Goal: Submit feedback/report problem: Submit feedback/report problem

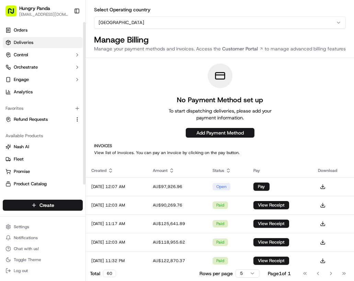
click at [63, 44] on link "Deliveries" at bounding box center [43, 42] width 80 height 11
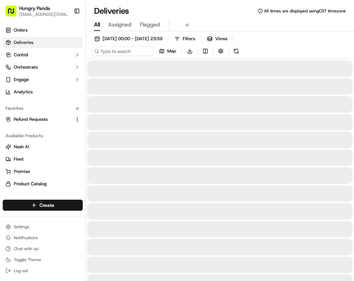
drag, startPoint x: 353, startPoint y: 54, endPoint x: 374, endPoint y: 54, distance: 21.3
click at [354, 54] on html "Hungry Panda [EMAIL_ADDRESS][DOMAIN_NAME] Toggle Sidebar Orders Deliveries Cont…" at bounding box center [177, 140] width 354 height 281
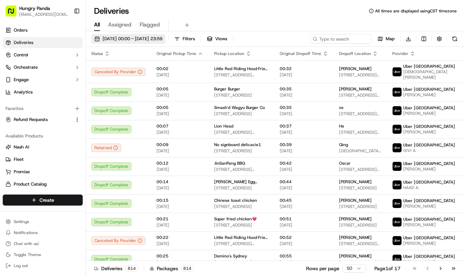
click at [146, 43] on button "20/09/2025 00:00 - 20/09/2025 23:59" at bounding box center [128, 39] width 74 height 10
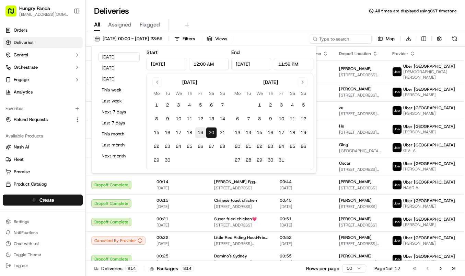
drag, startPoint x: 192, startPoint y: 130, endPoint x: 203, endPoint y: 133, distance: 10.8
click at [193, 130] on button "18" at bounding box center [189, 132] width 11 height 11
type input "Sep 18, 2025"
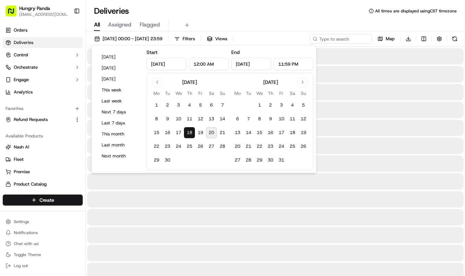
drag, startPoint x: 211, startPoint y: 133, endPoint x: 230, endPoint y: 96, distance: 41.5
click at [211, 133] on button "20" at bounding box center [211, 132] width 11 height 11
type input "Sep 20, 2025"
drag, startPoint x: 282, startPoint y: 27, endPoint x: 332, endPoint y: 37, distance: 51.0
click at [282, 27] on div "All Assigned Flagged" at bounding box center [275, 25] width 379 height 12
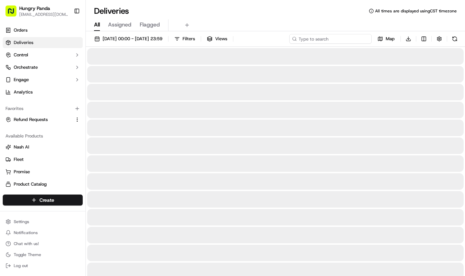
click at [338, 38] on input at bounding box center [330, 39] width 82 height 10
paste input "1562205908455713011536"
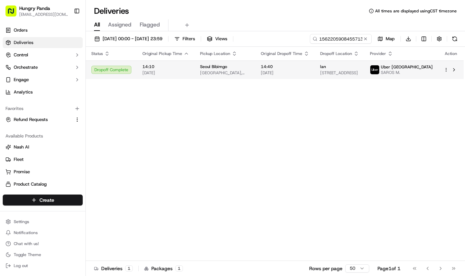
click at [279, 74] on span "[DATE]" at bounding box center [285, 72] width 48 height 5
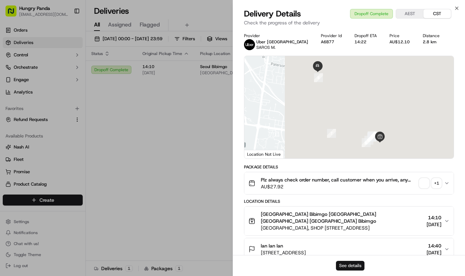
click at [354, 269] on button "See details" at bounding box center [350, 266] width 28 height 10
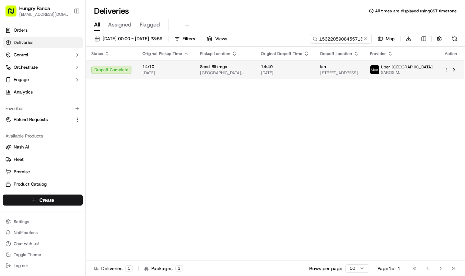
drag, startPoint x: 190, startPoint y: 122, endPoint x: 286, endPoint y: 67, distance: 110.0
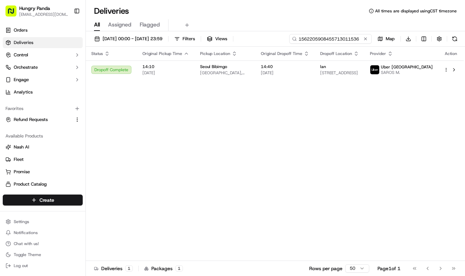
click at [326, 42] on input "1562205908455713011536" at bounding box center [330, 39] width 82 height 10
paste input "536829346875375077"
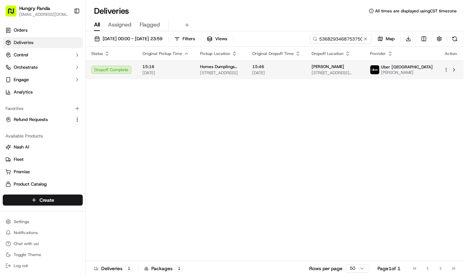
click at [301, 64] on span "15:46" at bounding box center [276, 66] width 48 height 5
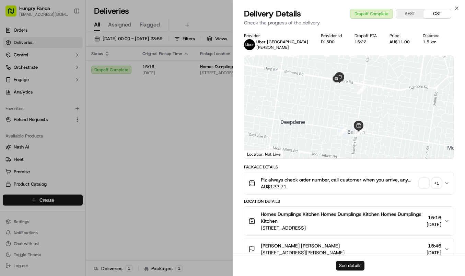
click at [354, 263] on button "See details" at bounding box center [350, 266] width 28 height 10
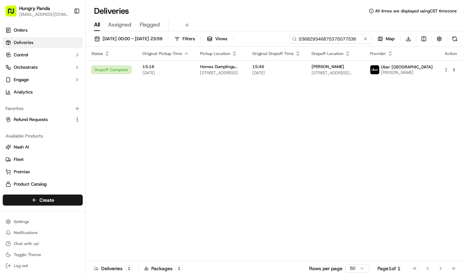
click at [338, 41] on input "536829346875375077536" at bounding box center [330, 39] width 82 height 10
paste input "806122653835878318522"
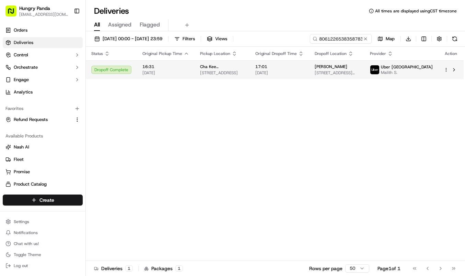
click at [287, 66] on span "17:01" at bounding box center [279, 66] width 48 height 5
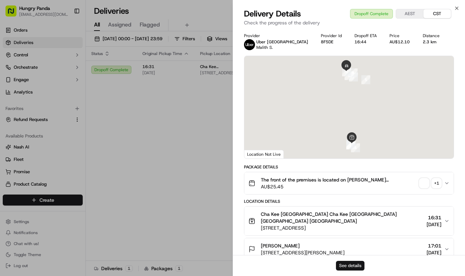
click at [352, 265] on button "See details" at bounding box center [350, 266] width 28 height 10
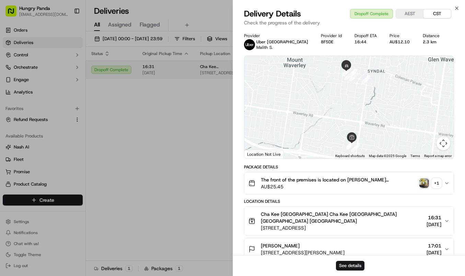
drag, startPoint x: 200, startPoint y: 106, endPoint x: 269, endPoint y: 77, distance: 74.9
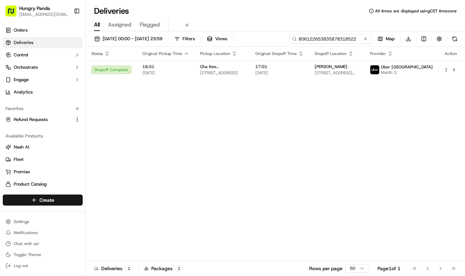
click at [342, 41] on input "806122653835878318522" at bounding box center [330, 39] width 82 height 10
paste input "718121291855072366733"
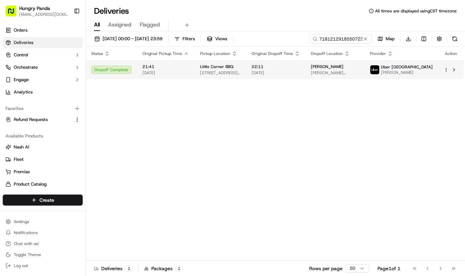
click at [293, 69] on span "22:11" at bounding box center [276, 66] width 48 height 5
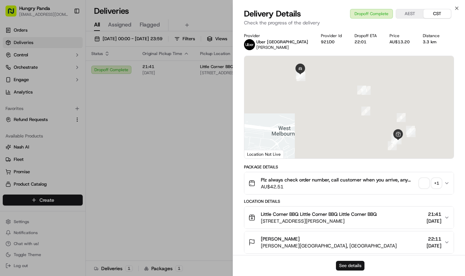
click at [347, 262] on button "See details" at bounding box center [350, 266] width 28 height 10
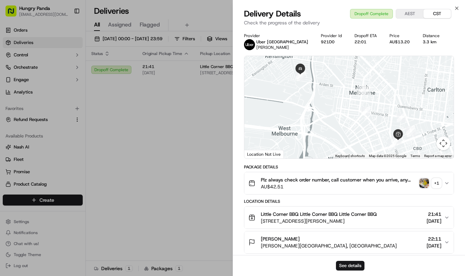
drag, startPoint x: 223, startPoint y: 138, endPoint x: 227, endPoint y: 132, distance: 7.0
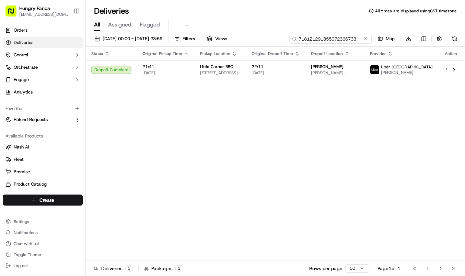
click at [325, 36] on input "718121291855072366733" at bounding box center [330, 39] width 82 height 10
paste input "3496266978757791711722"
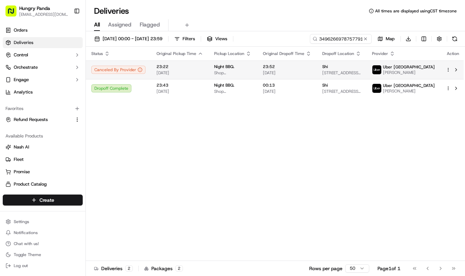
click at [311, 70] on span "[DATE]" at bounding box center [287, 72] width 48 height 5
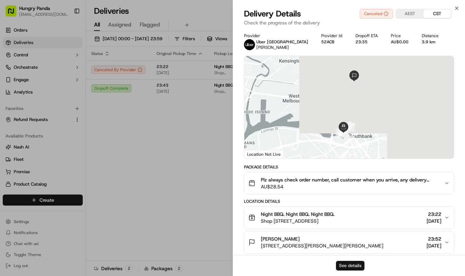
click at [350, 268] on button "See details" at bounding box center [350, 266] width 28 height 10
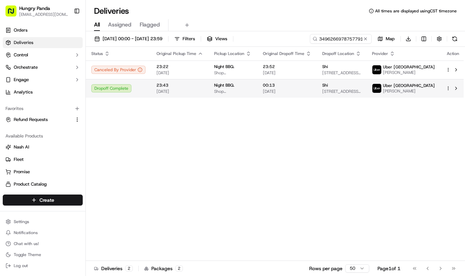
click at [227, 90] on span "Shop [STREET_ADDRESS]" at bounding box center [233, 91] width 38 height 5
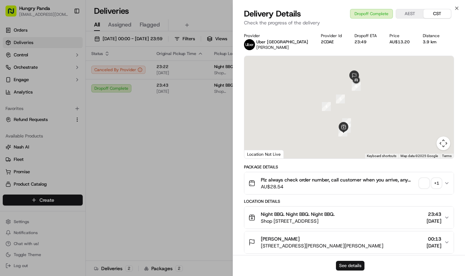
click at [354, 267] on button "See details" at bounding box center [350, 266] width 28 height 10
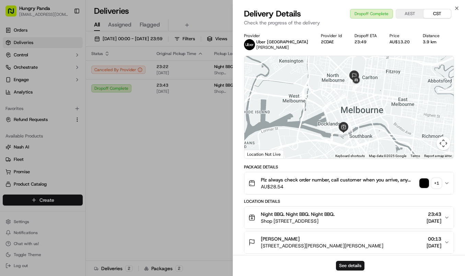
drag, startPoint x: 173, startPoint y: 125, endPoint x: 208, endPoint y: 108, distance: 39.2
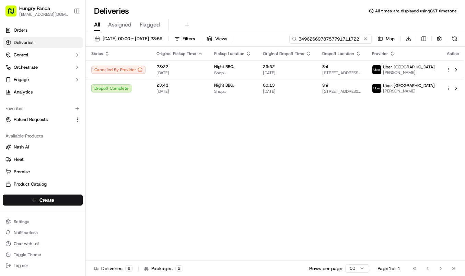
click at [347, 37] on input "3496266978757791711722" at bounding box center [330, 39] width 82 height 10
paste input "6610393528251750201209"
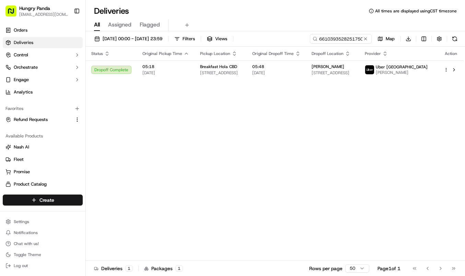
click at [298, 67] on span "05:48" at bounding box center [276, 66] width 48 height 5
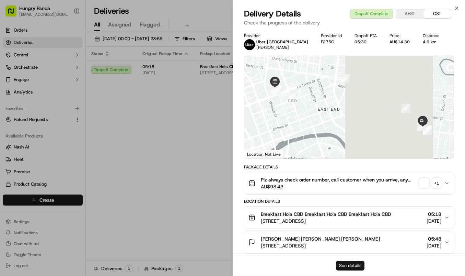
click at [354, 265] on button "See details" at bounding box center [350, 266] width 28 height 10
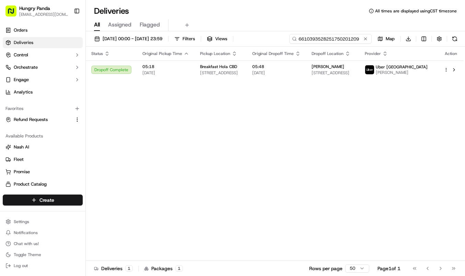
click at [336, 41] on input "6610393528251750201209" at bounding box center [330, 39] width 82 height 10
paste input "3085224168957763521655"
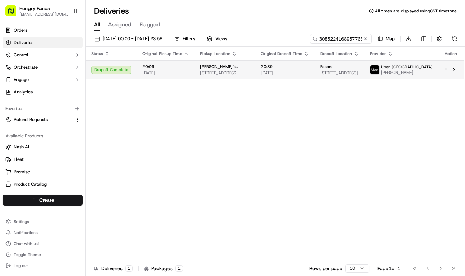
click at [278, 66] on span "20:39" at bounding box center [285, 66] width 48 height 5
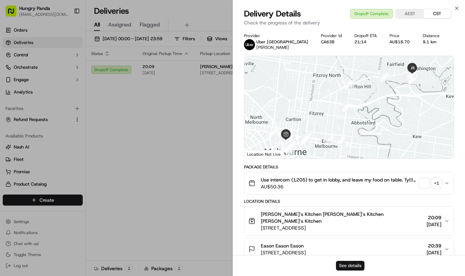
click at [352, 269] on button "See details" at bounding box center [350, 266] width 28 height 10
drag, startPoint x: 208, startPoint y: 115, endPoint x: 307, endPoint y: 51, distance: 118.5
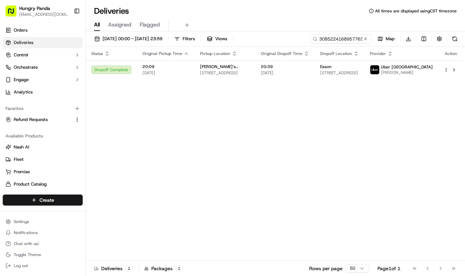
click at [336, 33] on div "18/09/2025 00:00 - 20/09/2025 23:59 Filters Views 3085224168957763521655 Map Do…" at bounding box center [275, 154] width 379 height 246
click at [336, 34] on input "3085224168957763521655" at bounding box center [330, 39] width 82 height 10
paste input "7469253528159746181232"
click at [306, 73] on span "19/09/2025" at bounding box center [285, 72] width 48 height 5
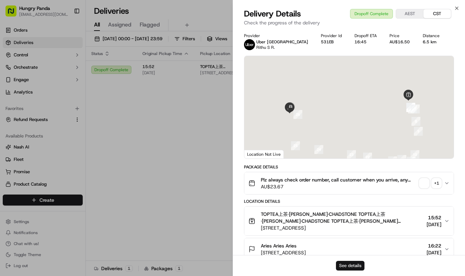
click at [354, 264] on button "See details" at bounding box center [350, 266] width 28 height 10
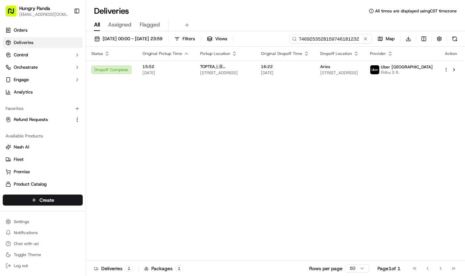
click at [341, 37] on input "7469253528159746181232" at bounding box center [330, 39] width 82 height 10
paste input "17303904588527502054"
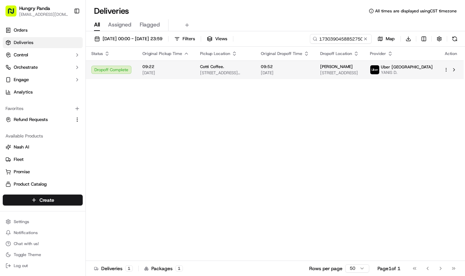
click at [300, 66] on span "09:52" at bounding box center [285, 66] width 48 height 5
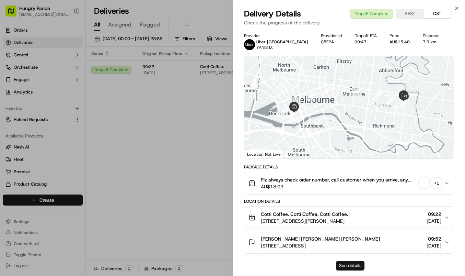
click at [353, 265] on button "See details" at bounding box center [350, 266] width 28 height 10
drag, startPoint x: 200, startPoint y: 130, endPoint x: 251, endPoint y: 105, distance: 56.8
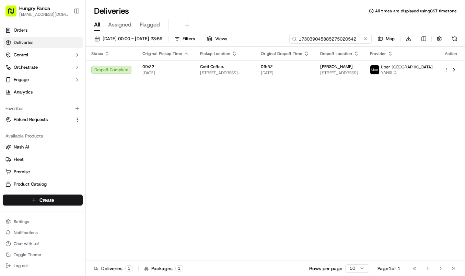
click at [339, 40] on input "173039045885275020542" at bounding box center [330, 39] width 82 height 10
paste input "5435355198559791481055"
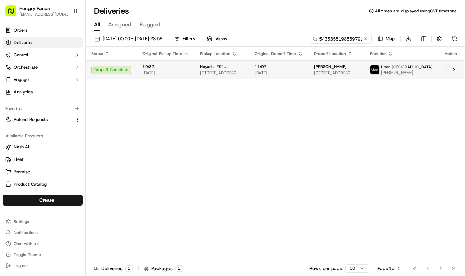
click at [300, 71] on span "[DATE]" at bounding box center [279, 72] width 48 height 5
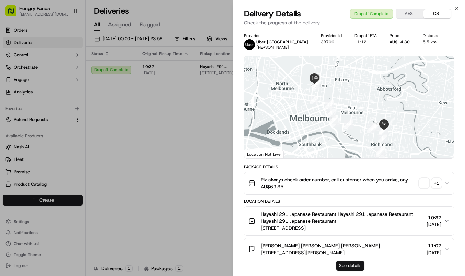
click at [349, 263] on button "See details" at bounding box center [350, 266] width 28 height 10
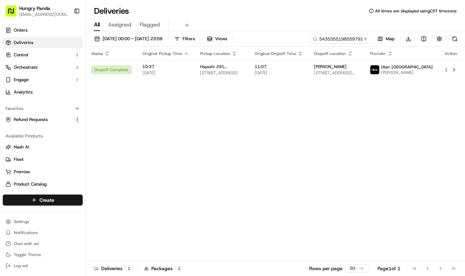
drag, startPoint x: 188, startPoint y: 201, endPoint x: 216, endPoint y: 180, distance: 35.1
click at [335, 39] on input "5435355198559791481055" at bounding box center [330, 39] width 82 height 10
paste input "163437897805974674984"
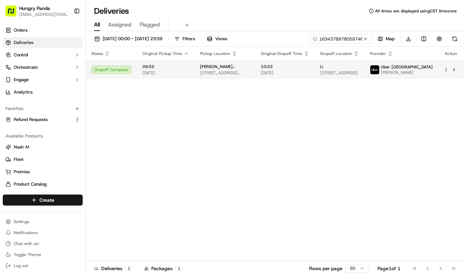
click at [299, 73] on span "[DATE]" at bounding box center [285, 72] width 48 height 5
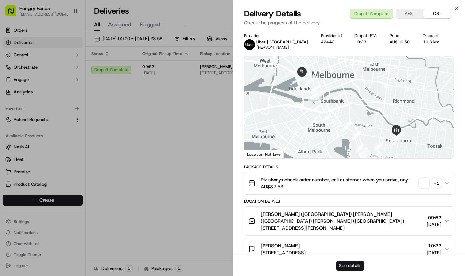
click at [354, 268] on button "See details" at bounding box center [350, 266] width 28 height 10
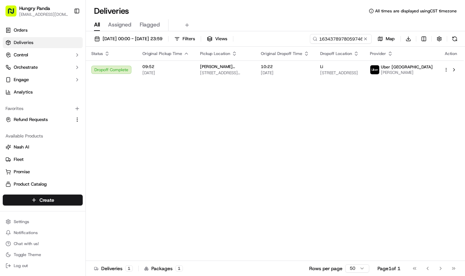
drag, startPoint x: 167, startPoint y: 148, endPoint x: 263, endPoint y: 80, distance: 118.3
click at [341, 38] on input "163437897805974674984" at bounding box center [330, 39] width 82 height 10
paste input "330832390845878672606"
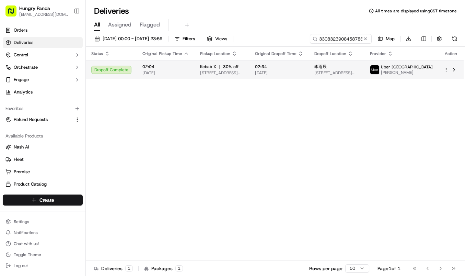
click at [295, 69] on span "02:34" at bounding box center [279, 66] width 48 height 5
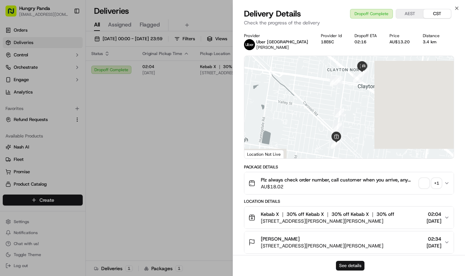
click at [353, 263] on button "See details" at bounding box center [350, 266] width 28 height 10
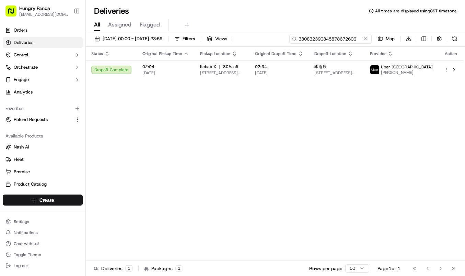
click at [330, 41] on input "330832390845878672606" at bounding box center [330, 39] width 82 height 10
paste input "534938244895972745875"
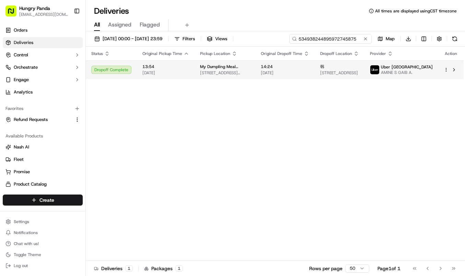
type input "534938244895972745875"
click at [296, 69] on span "14:24" at bounding box center [285, 66] width 48 height 5
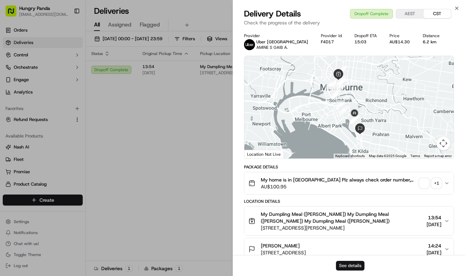
click at [354, 262] on button "See details" at bounding box center [350, 266] width 28 height 10
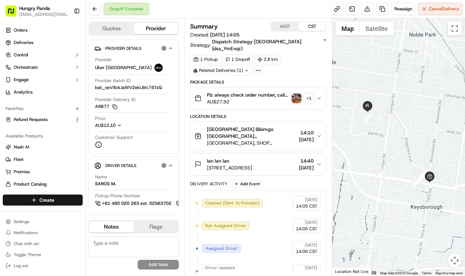
click at [321, 94] on button "Plz always check order number, call customer when you arrive, any delivery issu…" at bounding box center [259, 98] width 136 height 22
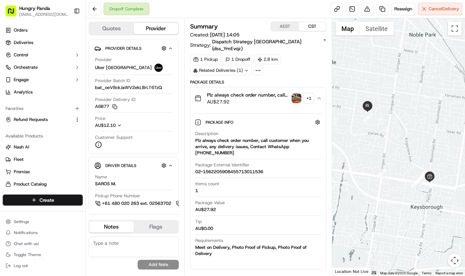
click at [296, 93] on img "button" at bounding box center [297, 98] width 10 height 10
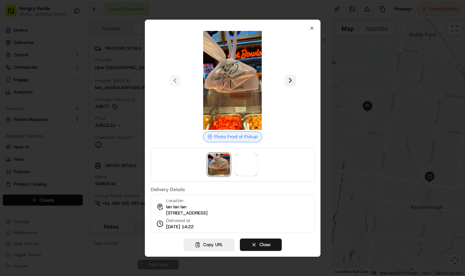
click at [290, 79] on button at bounding box center [290, 80] width 11 height 11
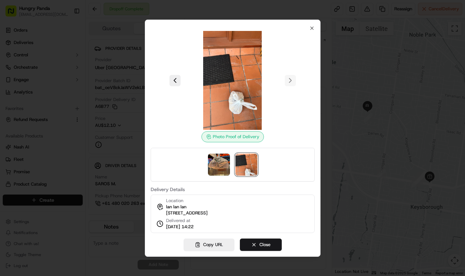
click at [348, 152] on div at bounding box center [232, 138] width 465 height 276
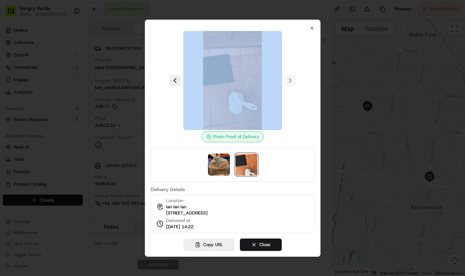
click at [348, 151] on div at bounding box center [232, 138] width 465 height 276
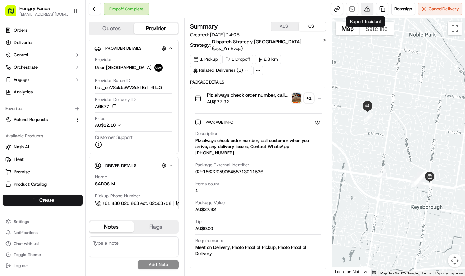
click at [368, 10] on button at bounding box center [367, 9] width 12 height 12
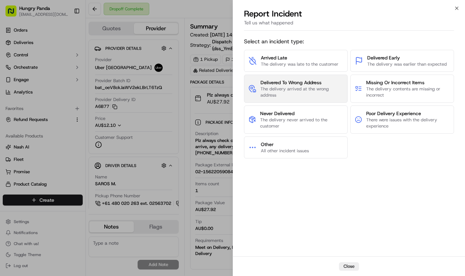
click at [325, 95] on span "The delivery arrived at the wrong address" at bounding box center [302, 92] width 83 height 12
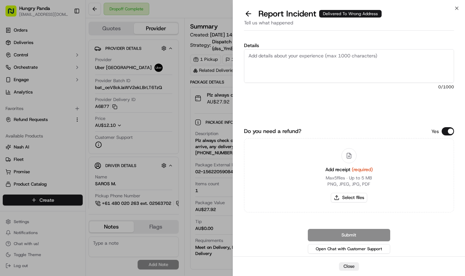
click at [348, 61] on textarea "Details" at bounding box center [349, 66] width 210 height 34
paste textarea "The customer reported that he did not receive the meal, but the order was shown…"
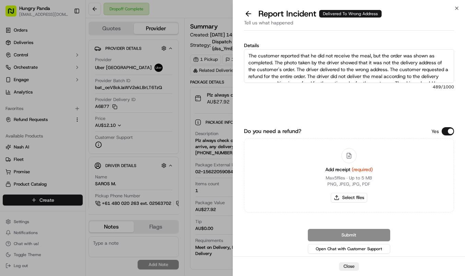
scroll to position [11, 0]
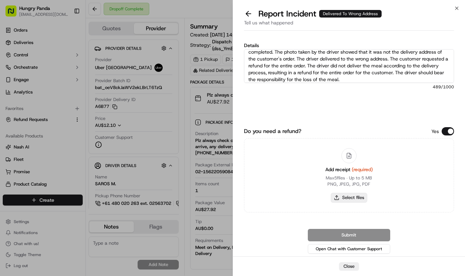
type textarea "The customer reported that he did not receive the meal, but the order was shown…"
click at [350, 197] on button "Select files" at bounding box center [349, 198] width 36 height 10
type input "C:\fakepath\1.jpg"
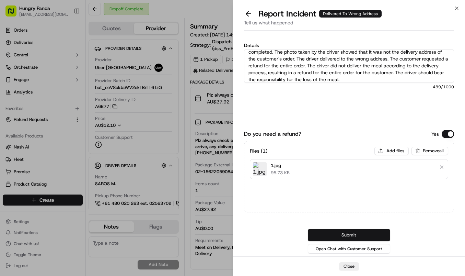
click at [371, 236] on button "Submit" at bounding box center [349, 235] width 82 height 12
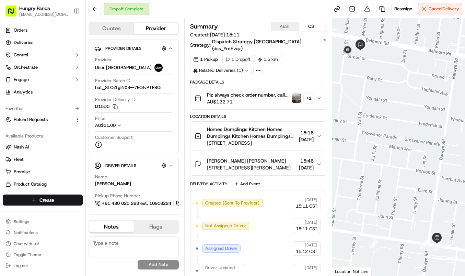
click at [318, 98] on icon "button" at bounding box center [319, 98] width 3 height 1
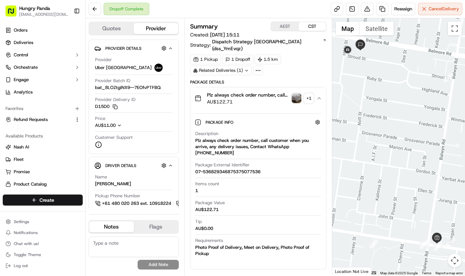
click at [298, 93] on img "button" at bounding box center [297, 98] width 10 height 10
click at [298, 89] on body "Hungry Panda liurui0731@hungrypandagroup.com Toggle Sidebar Orders Deliveries C…" at bounding box center [232, 138] width 465 height 276
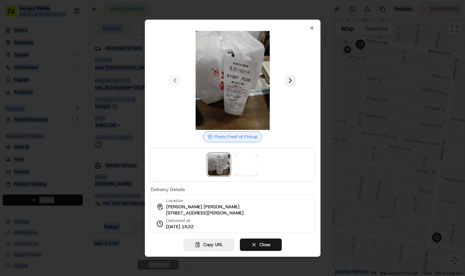
click at [293, 76] on button at bounding box center [290, 80] width 11 height 11
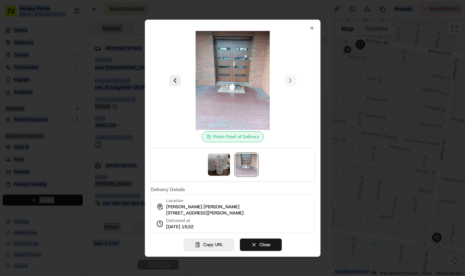
click at [343, 108] on div at bounding box center [232, 138] width 465 height 276
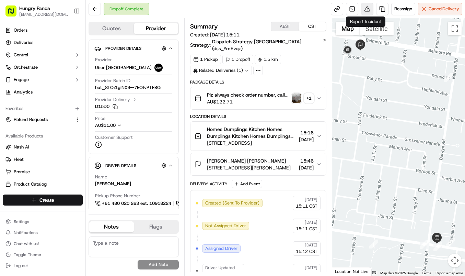
click at [365, 13] on button at bounding box center [367, 9] width 12 height 12
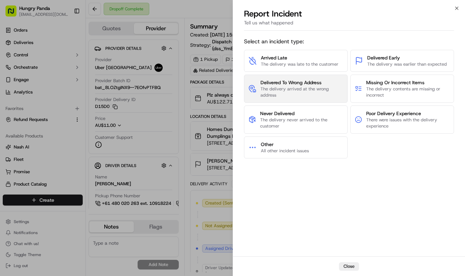
click at [315, 87] on span "The delivery arrived at the wrong address" at bounding box center [302, 92] width 83 height 12
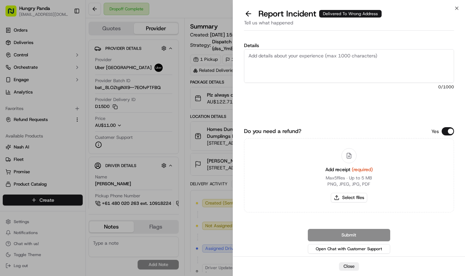
click at [326, 61] on textarea "Details" at bounding box center [349, 66] width 210 height 34
paste textarea "A customer reported not receiving their order. The customer's address was 9 Str…"
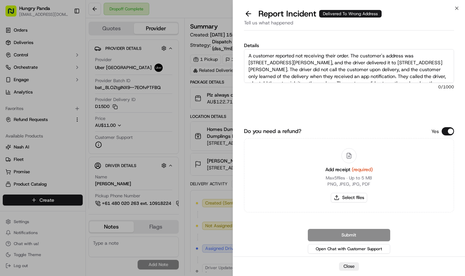
scroll to position [24, 0]
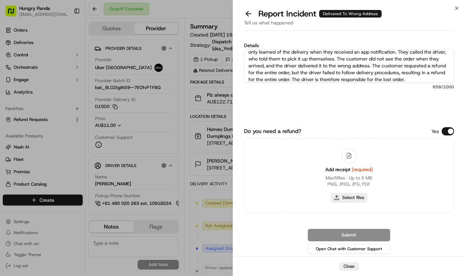
type textarea "A customer reported not receiving their order. The customer's address was 9 Str…"
click at [358, 197] on button "Select files" at bounding box center [349, 198] width 36 height 10
type input "C:\fakepath\2.jpg"
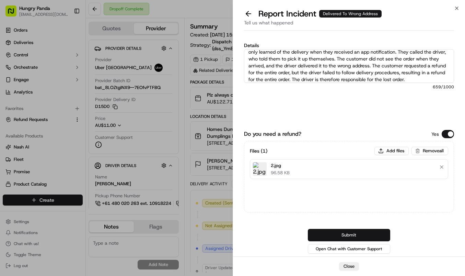
click at [374, 233] on button "Submit" at bounding box center [349, 235] width 82 height 12
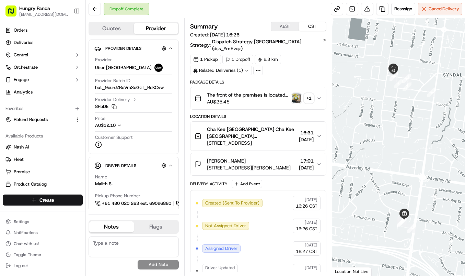
click at [322, 95] on icon "button" at bounding box center [319, 97] width 5 height 5
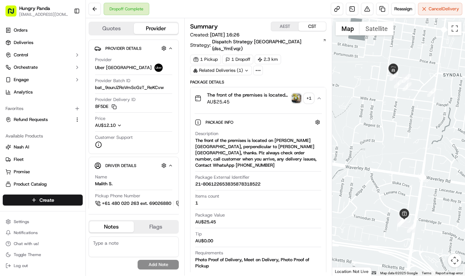
click at [299, 93] on img "button" at bounding box center [297, 98] width 10 height 10
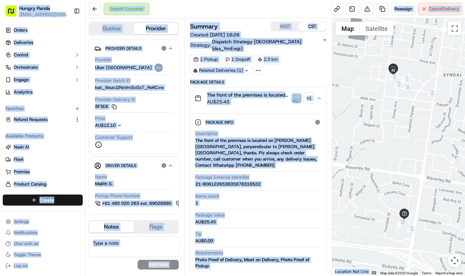
click at [299, 92] on body "Hungry Panda liurui0731@hungrypandagroup.com Toggle Sidebar Orders Deliveries C…" at bounding box center [232, 138] width 465 height 276
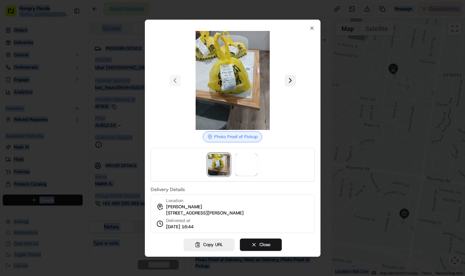
click at [288, 75] on button at bounding box center [290, 80] width 11 height 11
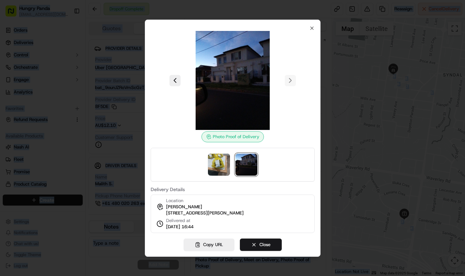
click at [341, 84] on div at bounding box center [232, 138] width 465 height 276
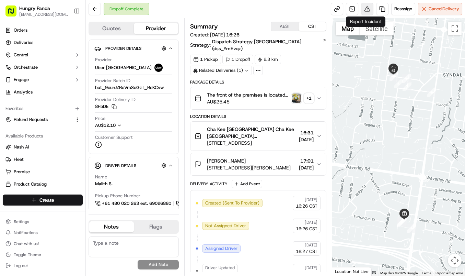
click at [363, 8] on button at bounding box center [367, 9] width 12 height 12
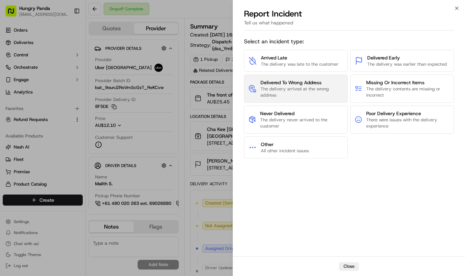
click at [319, 83] on span "Delivered To Wrong Address" at bounding box center [302, 82] width 83 height 7
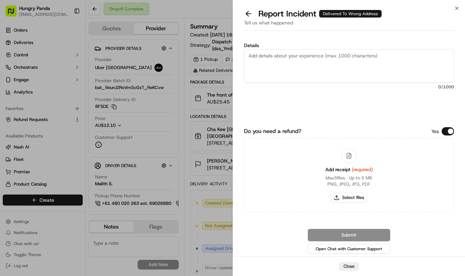
click at [344, 61] on textarea "Details" at bounding box center [349, 66] width 210 height 34
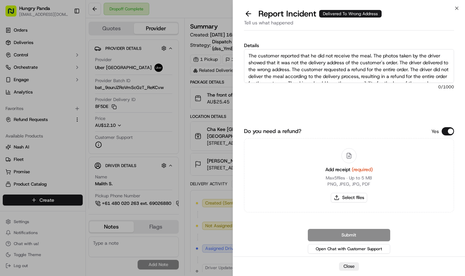
scroll to position [11, 0]
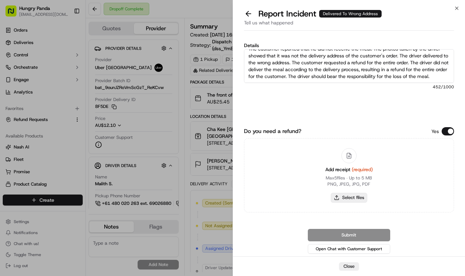
type textarea "The customer reported that he did not receive the meal. The photos taken by the…"
click at [365, 197] on button "Select files" at bounding box center [349, 198] width 36 height 10
type input "C:\fakepath\0070I6jkgy1h98bszf1n4j32yk1nx1kx.jpg"
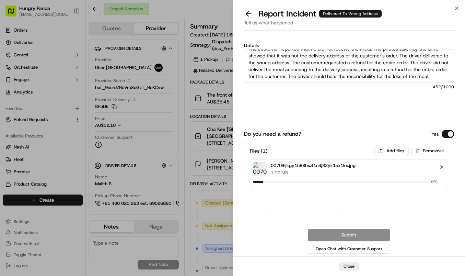
click at [439, 167] on button "Remove file" at bounding box center [442, 167] width 10 height 10
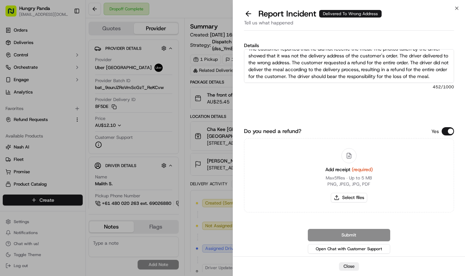
click at [356, 202] on div "Add receipt (required) Max 5 files ∙ Up to 5 MB PNG, JPEG, JPG, PDF Select files" at bounding box center [349, 175] width 58 height 62
click at [358, 199] on button "Select files" at bounding box center [349, 198] width 36 height 10
type input "C:\fakepath\3.jpg"
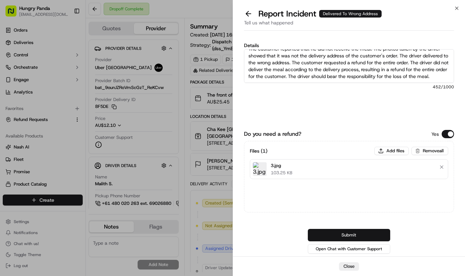
click at [366, 236] on button "Submit" at bounding box center [349, 235] width 82 height 12
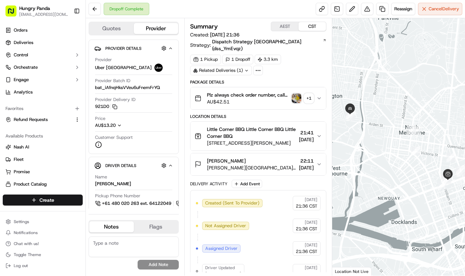
click at [320, 87] on button "Plz always check order number, call customer when you arrive, any delivery issu…" at bounding box center [259, 98] width 136 height 22
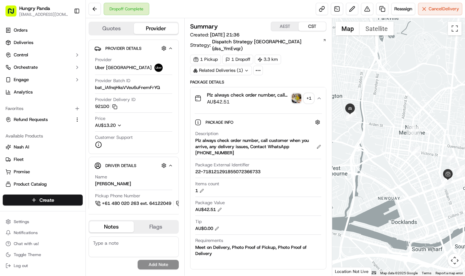
click at [297, 93] on img "button" at bounding box center [297, 98] width 10 height 10
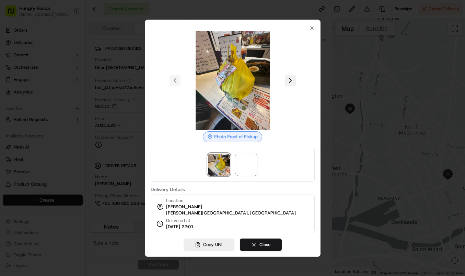
click at [291, 79] on button at bounding box center [290, 80] width 11 height 11
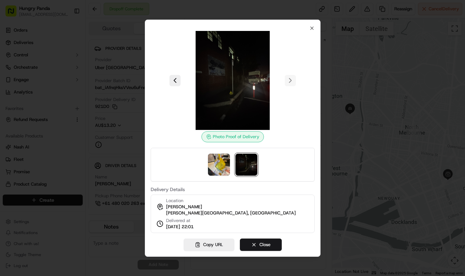
click at [329, 88] on div at bounding box center [232, 138] width 465 height 276
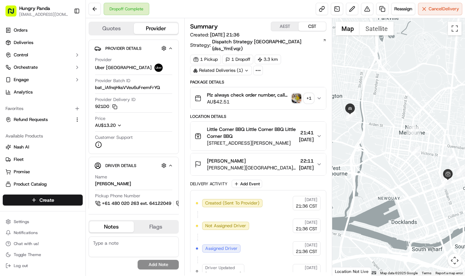
click at [317, 133] on icon "button" at bounding box center [319, 135] width 5 height 5
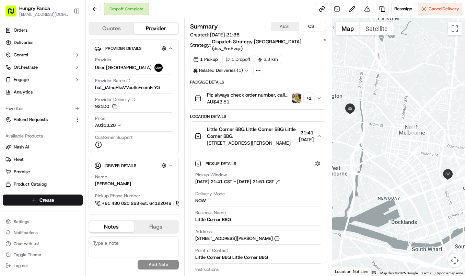
click at [317, 87] on button "Plz always check order number, call customer when you arrive, any delivery issu…" at bounding box center [259, 98] width 136 height 22
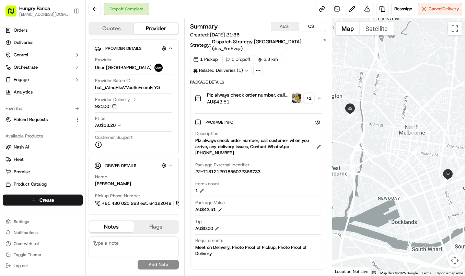
click at [297, 93] on img "button" at bounding box center [297, 98] width 10 height 10
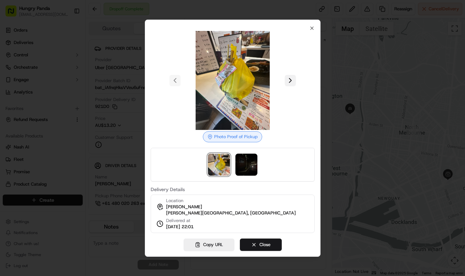
click at [292, 76] on button at bounding box center [290, 80] width 11 height 11
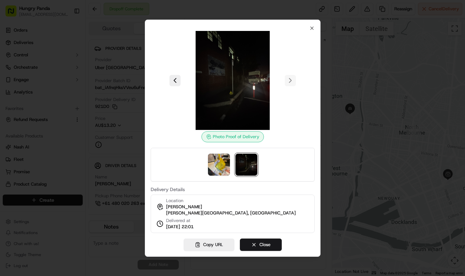
click at [361, 99] on div at bounding box center [232, 138] width 465 height 276
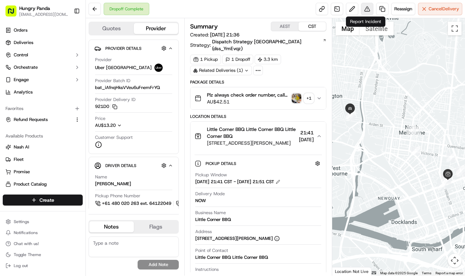
click at [370, 3] on button at bounding box center [367, 9] width 12 height 12
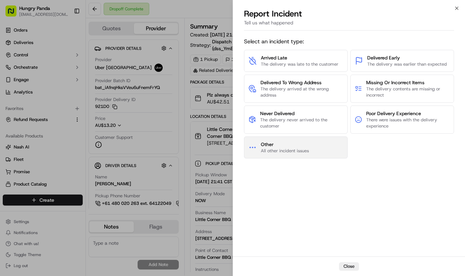
click at [321, 138] on button "Other All other incident issues" at bounding box center [296, 147] width 104 height 22
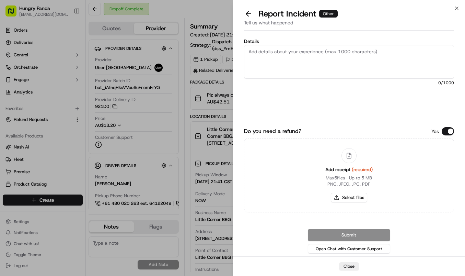
click at [343, 68] on textarea "Details" at bounding box center [349, 62] width 210 height 34
paste textarea "For this order, the customer reported that they did not receive the food. The d…"
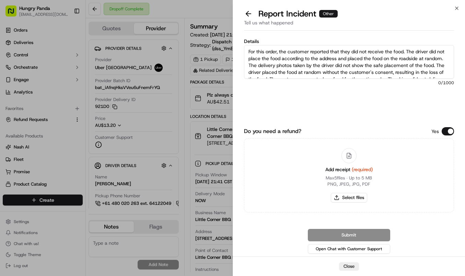
scroll to position [18, 0]
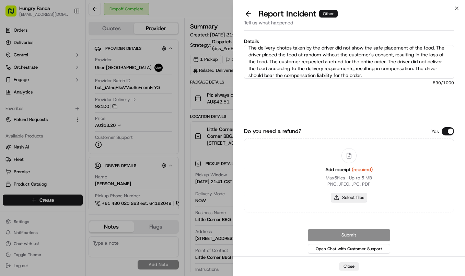
type textarea "For this order, the customer reported that they did not receive the food. The d…"
click at [363, 195] on button "Select files" at bounding box center [349, 198] width 36 height 10
type input "C:\fakepath\4.jpg"
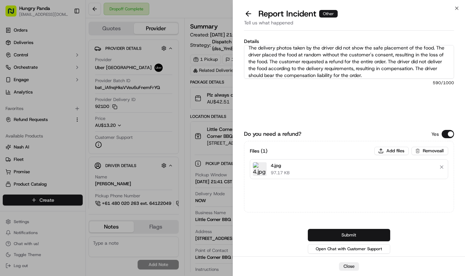
click at [369, 233] on button "Submit" at bounding box center [349, 235] width 82 height 12
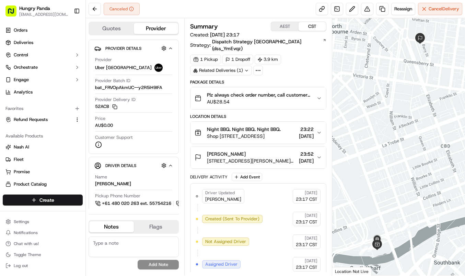
drag, startPoint x: 318, startPoint y: 88, endPoint x: 324, endPoint y: 72, distance: 17.3
click at [318, 95] on icon "button" at bounding box center [319, 97] width 5 height 5
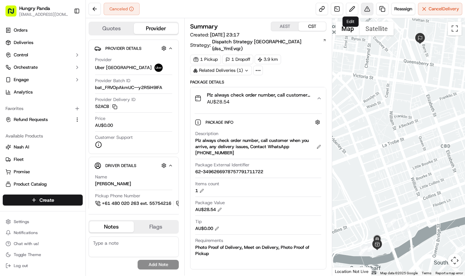
click at [367, 14] on button at bounding box center [367, 9] width 12 height 12
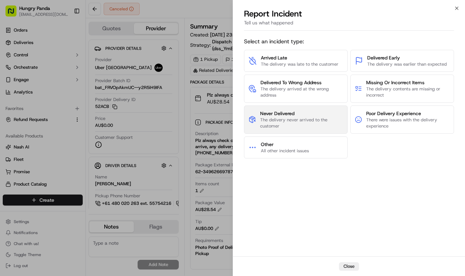
click at [317, 123] on span "The delivery never arrived to the customer" at bounding box center [301, 123] width 83 height 12
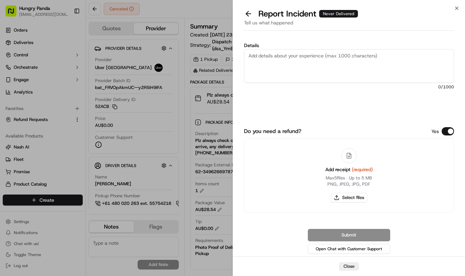
click at [350, 56] on textarea "Details" at bounding box center [349, 66] width 210 height 34
paste textarea "The customer reported that they did not receive the meal and the driver had los…"
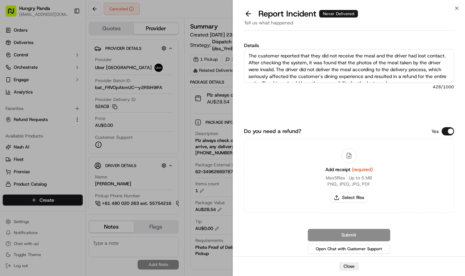
scroll to position [4, 0]
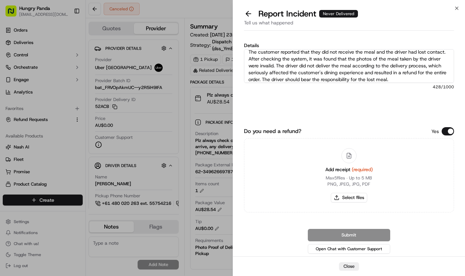
type textarea "The customer reported that they did not receive the meal and the driver had los…"
click at [357, 202] on div "Add receipt (required) Max 5 files ∙ Up to 5 MB PNG, JPEG, JPG, PDF Select files" at bounding box center [349, 175] width 58 height 62
click at [359, 199] on button "Select files" at bounding box center [349, 198] width 36 height 10
type input "C:\fakepath\5.jpg"
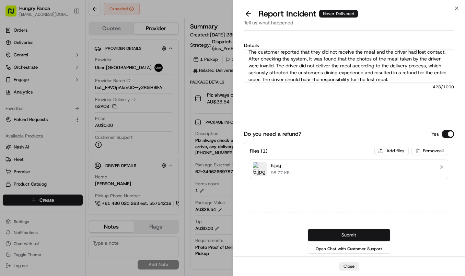
click at [365, 235] on button "Submit" at bounding box center [349, 235] width 82 height 12
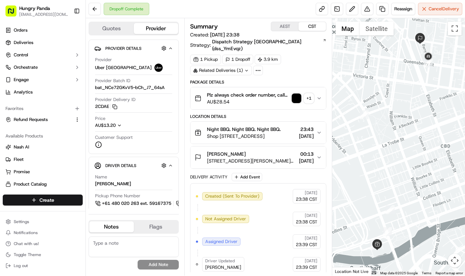
click at [296, 93] on img "button" at bounding box center [297, 98] width 10 height 10
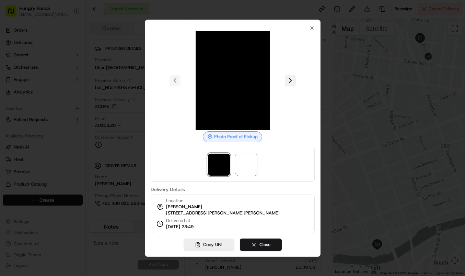
click at [293, 77] on button at bounding box center [290, 80] width 11 height 11
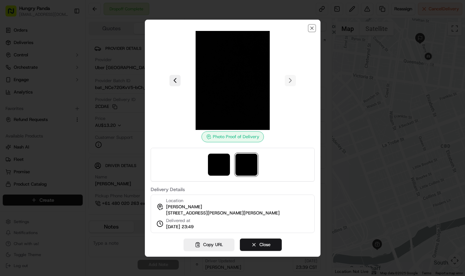
drag, startPoint x: 311, startPoint y: 24, endPoint x: 339, endPoint y: 3, distance: 35.3
click at [311, 25] on icon "button" at bounding box center [311, 27] width 5 height 5
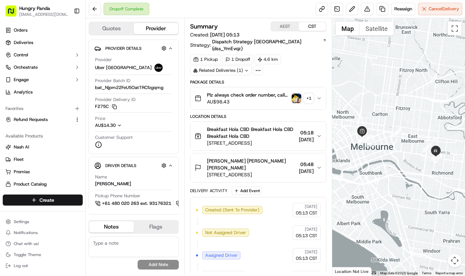
click at [301, 93] on img "button" at bounding box center [297, 98] width 10 height 10
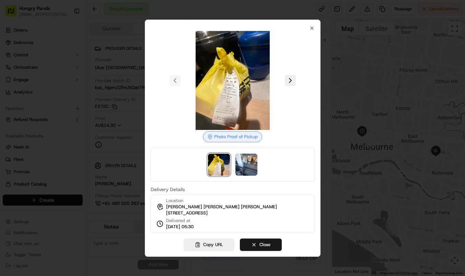
click at [351, 76] on div at bounding box center [232, 138] width 465 height 276
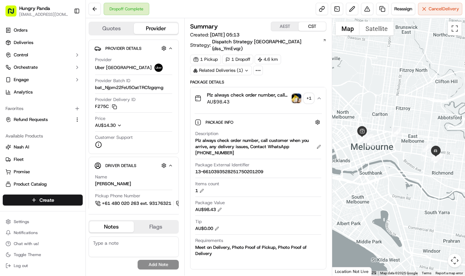
click at [296, 93] on img "button" at bounding box center [297, 98] width 10 height 10
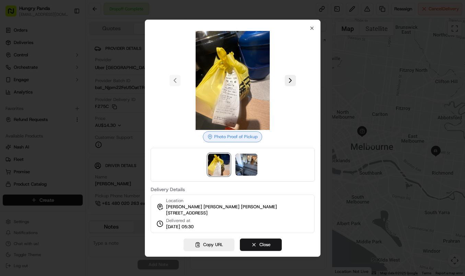
click at [347, 166] on div at bounding box center [232, 138] width 465 height 276
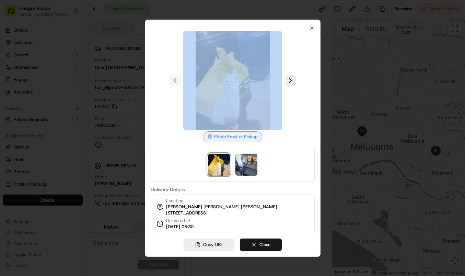
drag, startPoint x: 347, startPoint y: 166, endPoint x: 346, endPoint y: 151, distance: 14.8
click at [347, 166] on div at bounding box center [232, 138] width 465 height 276
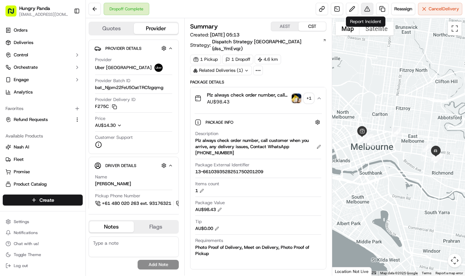
click at [365, 9] on button at bounding box center [367, 9] width 12 height 12
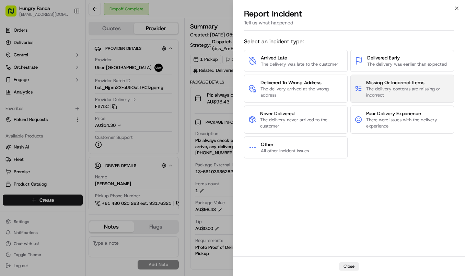
click at [406, 91] on span "The delivery contents are missing or incorrect" at bounding box center [407, 92] width 83 height 12
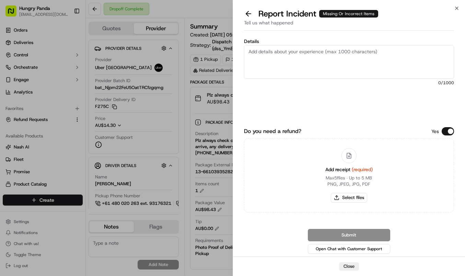
click at [406, 62] on textarea "Details" at bounding box center [349, 62] width 210 height 34
paste textarea "The driver picked up the wrong meal. The correct order number was 50201209, but…"
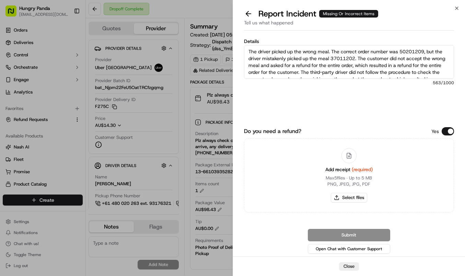
scroll to position [18, 0]
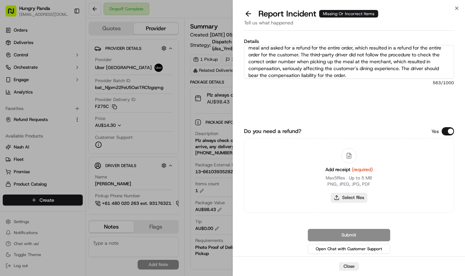
type textarea "The driver picked up the wrong meal. The correct order number was 50201209, but…"
click at [346, 195] on button "Select files" at bounding box center [349, 198] width 36 height 10
type input "C:\fakepath\6.jpg"
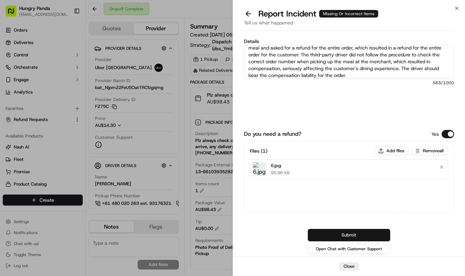
click at [359, 231] on button "Submit" at bounding box center [349, 235] width 82 height 12
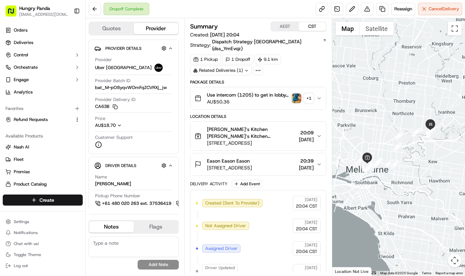
click at [294, 93] on img "button" at bounding box center [297, 98] width 10 height 10
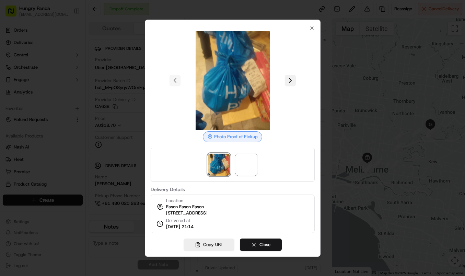
click at [285, 79] on button at bounding box center [290, 80] width 11 height 11
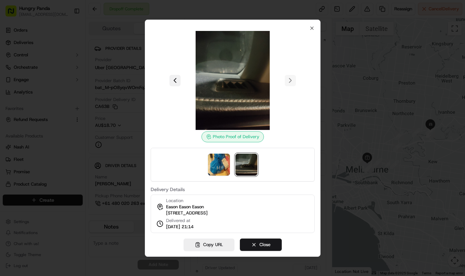
click at [176, 76] on button at bounding box center [175, 80] width 11 height 11
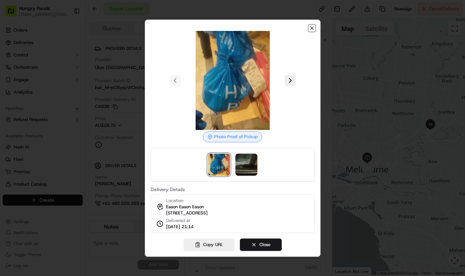
click at [312, 25] on icon "button" at bounding box center [311, 27] width 5 height 5
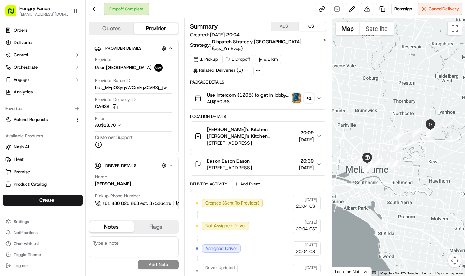
click at [305, 63] on div "1 Pickup 1 Dropoff 9.1 km Related Deliveries (1)" at bounding box center [258, 65] width 136 height 21
click at [322, 91] on button "Use intercom (1205) to get in lobby, and leave my food on table. Ty!!!! Plz alw…" at bounding box center [259, 98] width 136 height 22
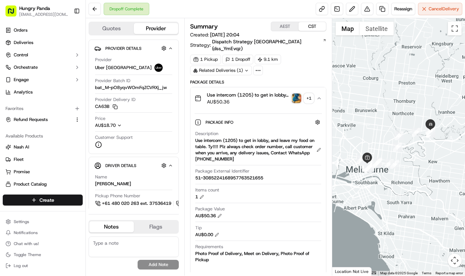
click at [311, 62] on div "1 Pickup 1 Dropoff 9.1 km Related Deliveries (1)" at bounding box center [258, 65] width 136 height 21
click at [361, 7] on button at bounding box center [367, 9] width 12 height 12
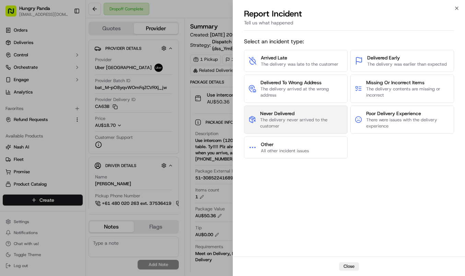
click at [299, 109] on button "Never Delivered The delivery never arrived to the customer" at bounding box center [296, 119] width 104 height 28
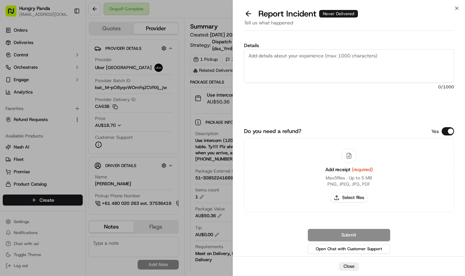
click at [332, 60] on textarea "Details" at bounding box center [349, 66] width 210 height 34
paste textarea "The customer reported that they did not receive the meal. After checking the sy…"
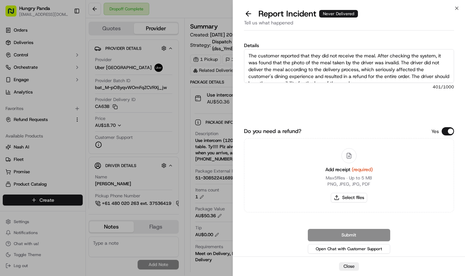
scroll to position [4, 0]
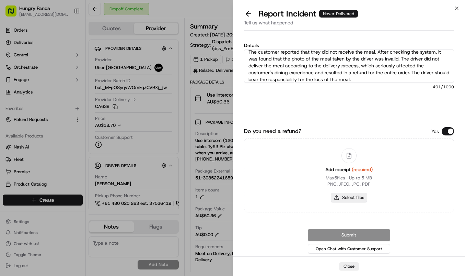
type textarea "The customer reported that they did not receive the meal. After checking the sy…"
click at [349, 196] on button "Select files" at bounding box center [349, 198] width 36 height 10
click at [458, 8] on icon "button" at bounding box center [456, 7] width 5 height 5
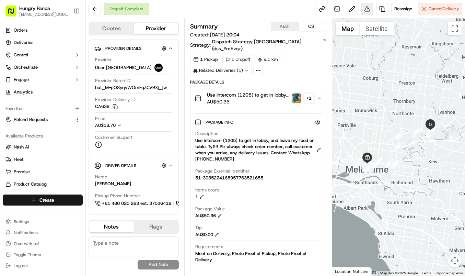
click at [367, 9] on button at bounding box center [367, 9] width 12 height 12
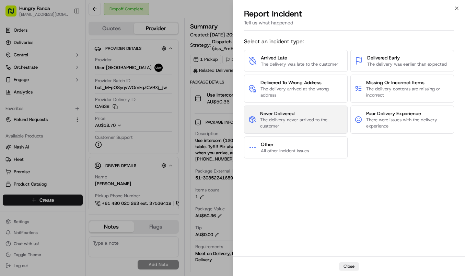
click at [279, 118] on span "The delivery never arrived to the customer" at bounding box center [301, 123] width 83 height 12
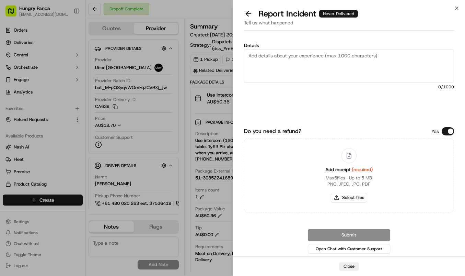
click at [327, 68] on textarea "Details" at bounding box center [349, 66] width 210 height 34
paste textarea "The customer reported that they did not receive the meal. After checking the sy…"
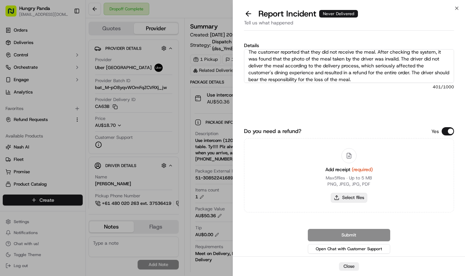
type textarea "The customer reported that they did not receive the meal. After checking the sy…"
click at [352, 200] on button "Select files" at bounding box center [349, 198] width 36 height 10
type input "C:\fakepath\7.jpg"
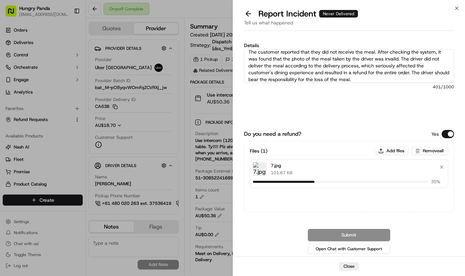
click at [424, 215] on div "Do you need a refund? Yes Files ( 1 ) Add files Remove all 7.jpg 101.67 KB 35 %…" at bounding box center [349, 192] width 210 height 125
click at [374, 233] on button "Submit" at bounding box center [349, 235] width 82 height 12
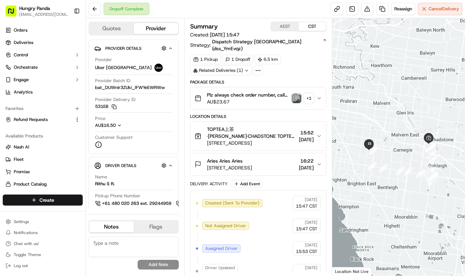
drag, startPoint x: 319, startPoint y: 89, endPoint x: 451, endPoint y: 43, distance: 139.4
click at [320, 95] on icon "button" at bounding box center [319, 97] width 5 height 5
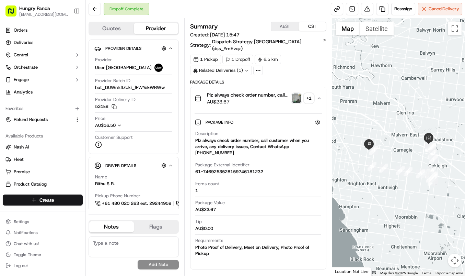
click at [295, 93] on img "button" at bounding box center [297, 98] width 10 height 10
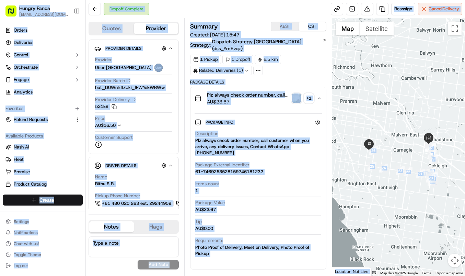
click at [295, 92] on body "Hungry Panda liurui0731@hungrypandagroup.com Toggle Sidebar Orders Deliveries C…" at bounding box center [232, 138] width 465 height 276
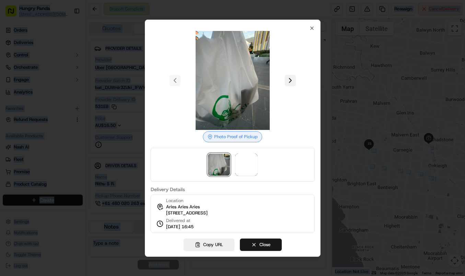
click at [289, 75] on button at bounding box center [290, 80] width 11 height 11
click at [334, 114] on div at bounding box center [232, 138] width 465 height 276
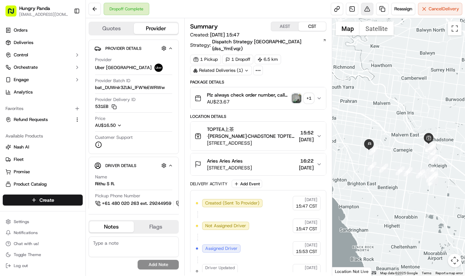
click at [369, 7] on button at bounding box center [367, 9] width 12 height 12
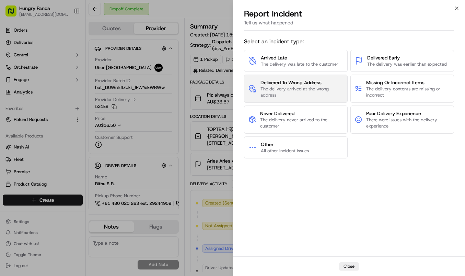
click at [313, 94] on span "The delivery arrived at the wrong address" at bounding box center [302, 92] width 83 height 12
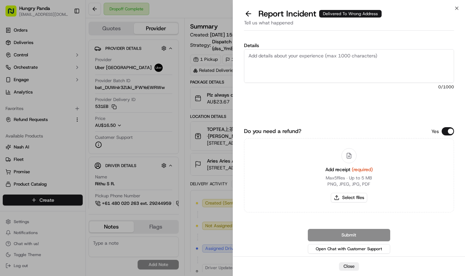
click at [253, 19] on div "Tell us what happened" at bounding box center [349, 24] width 210 height 11
click at [248, 9] on button at bounding box center [248, 14] width 14 height 10
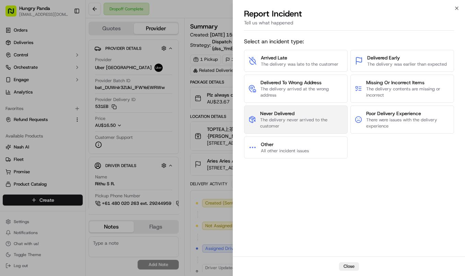
click at [310, 114] on span "Never Delivered" at bounding box center [301, 113] width 83 height 7
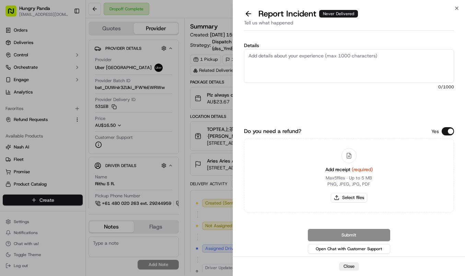
click at [338, 70] on textarea "Details" at bounding box center [349, 66] width 210 height 34
paste textarea "The customer reported that they did not receive the meal and the driver had los…"
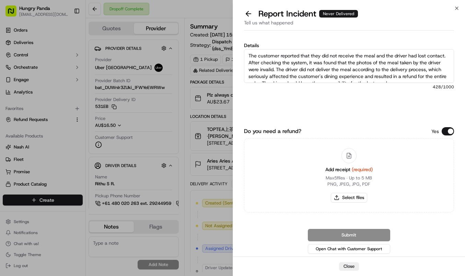
scroll to position [4, 0]
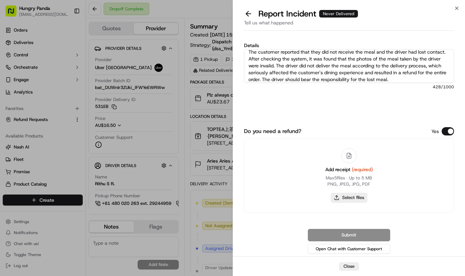
type textarea "The customer reported that they did not receive the meal and the driver had los…"
click at [357, 197] on button "Select files" at bounding box center [349, 198] width 36 height 10
type input "C:\fakepath\8.jpg"
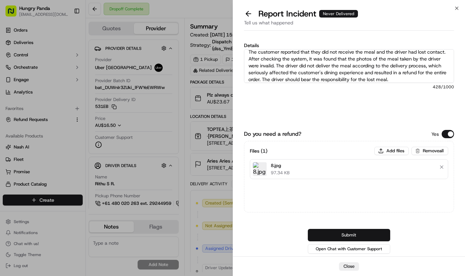
click at [358, 232] on button "Submit" at bounding box center [349, 235] width 82 height 12
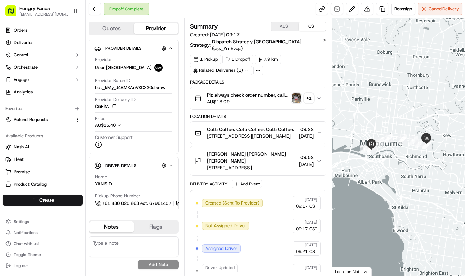
click at [297, 93] on img "button" at bounding box center [297, 98] width 10 height 10
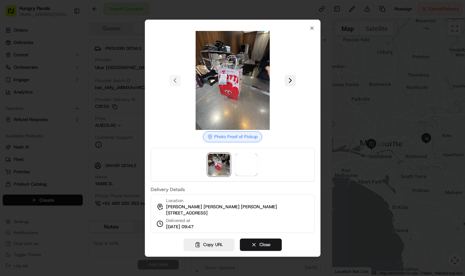
click at [288, 77] on button at bounding box center [290, 80] width 11 height 11
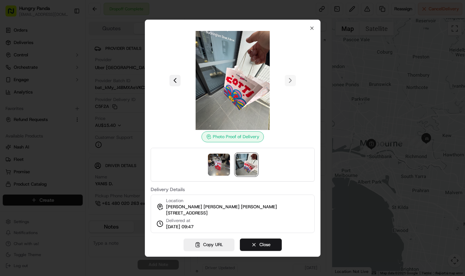
click at [176, 78] on button at bounding box center [175, 80] width 11 height 11
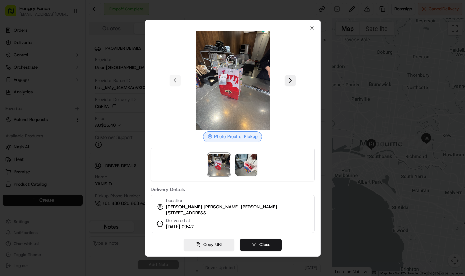
click at [340, 67] on div at bounding box center [232, 138] width 465 height 276
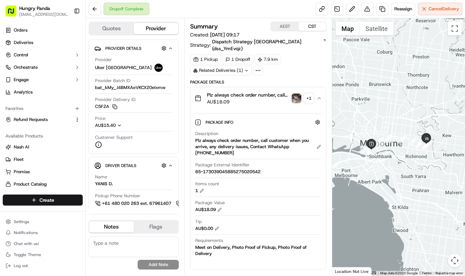
click at [296, 67] on div "1 Pickup 1 Dropoff 7.9 km Related Deliveries (1)" at bounding box center [258, 65] width 136 height 21
click at [315, 67] on div "1 Pickup 1 Dropoff 7.9 km Related Deliveries (1)" at bounding box center [258, 65] width 136 height 21
click at [296, 93] on img "button" at bounding box center [297, 98] width 10 height 10
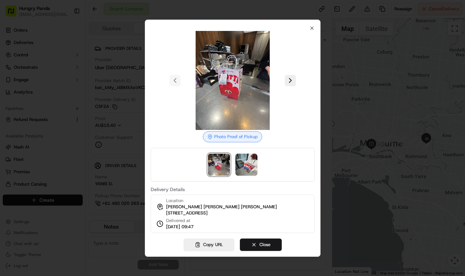
drag, startPoint x: 360, startPoint y: 39, endPoint x: 377, endPoint y: 16, distance: 28.7
click at [362, 37] on div at bounding box center [232, 138] width 465 height 276
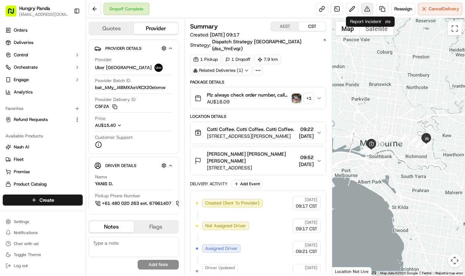
click at [367, 10] on button at bounding box center [367, 9] width 12 height 12
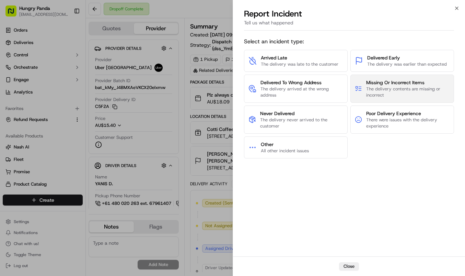
click at [398, 92] on span "The delivery contents are missing or incorrect" at bounding box center [407, 92] width 83 height 12
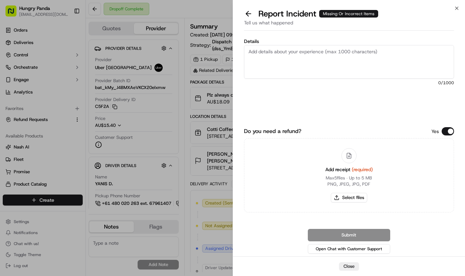
click at [369, 55] on textarea "Details" at bounding box center [349, 62] width 210 height 34
paste textarea "The driver picked up the wrong meal. The correct order number was 75020542, but…"
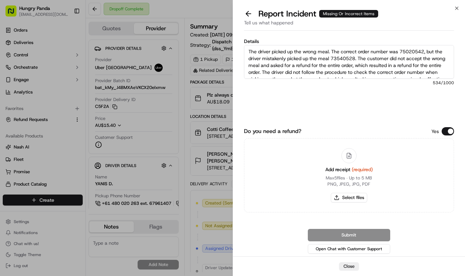
scroll to position [18, 0]
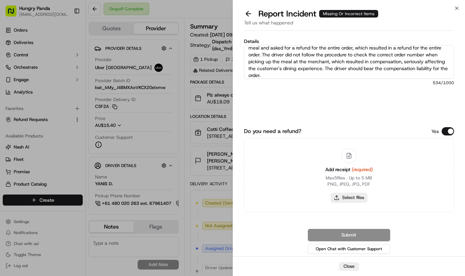
type textarea "The driver picked up the wrong meal. The correct order number was 75020542, but…"
click at [354, 200] on button "Select files" at bounding box center [349, 198] width 36 height 10
type input "C:\fakepath\9.jpg"
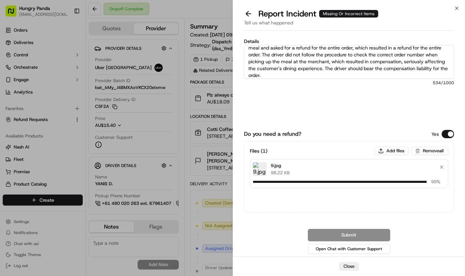
click at [390, 126] on div "Details The driver picked up the wrong meal. The correct order number was 75020…" at bounding box center [349, 145] width 210 height 220
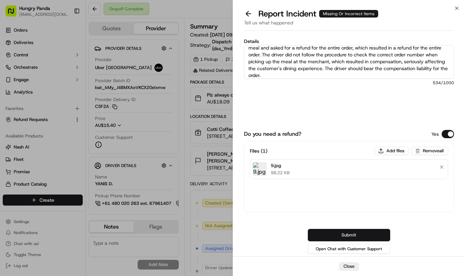
click at [373, 234] on button "Submit" at bounding box center [349, 235] width 82 height 12
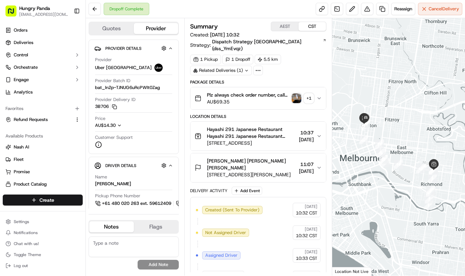
click at [319, 87] on button "Plz always check order number, call customer when you arrive, any delivery issu…" at bounding box center [259, 98] width 136 height 22
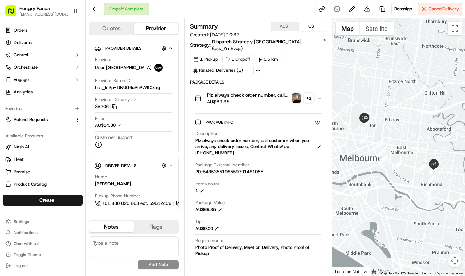
click at [296, 93] on img "button" at bounding box center [297, 98] width 10 height 10
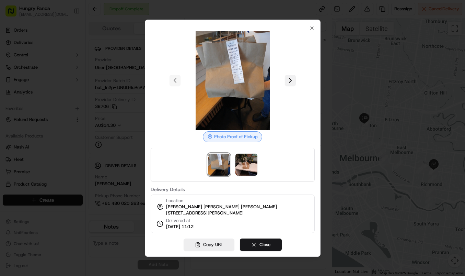
click at [287, 77] on button at bounding box center [290, 80] width 11 height 11
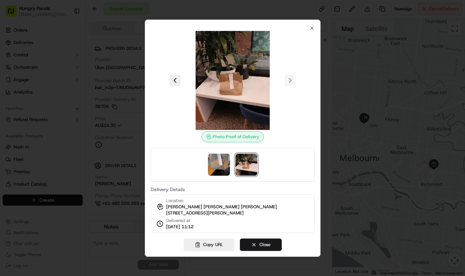
click at [356, 96] on div at bounding box center [232, 138] width 465 height 276
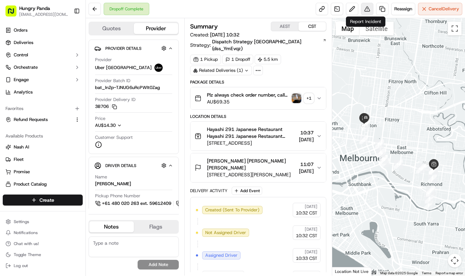
click at [367, 12] on button at bounding box center [367, 9] width 12 height 12
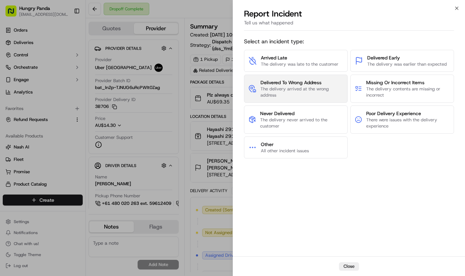
click at [311, 86] on span "The delivery arrived at the wrong address" at bounding box center [302, 92] width 83 height 12
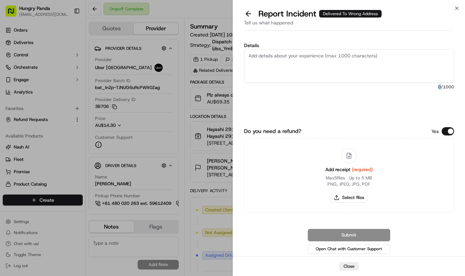
click at [311, 85] on span "0 /1000" at bounding box center [349, 86] width 210 height 5
click at [345, 62] on textarea "Details" at bounding box center [349, 66] width 210 height 34
paste textarea "The customer reported that he did not receive the meal. The photos taken by the…"
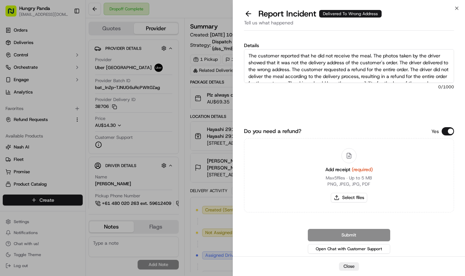
scroll to position [11, 0]
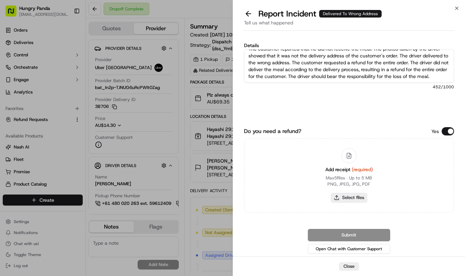
type textarea "The customer reported that he did not receive the meal. The photos taken by the…"
click at [355, 199] on button "Select files" at bounding box center [349, 198] width 36 height 10
type input "C:\fakepath\10.jpg"
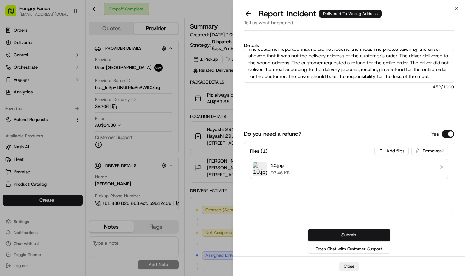
click at [369, 236] on button "Submit" at bounding box center [349, 235] width 82 height 12
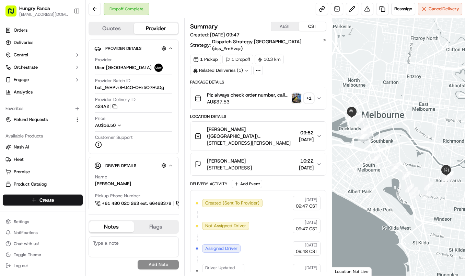
click at [322, 90] on button "Plz always check order number, call customer when you arrive, any delivery issu…" at bounding box center [259, 98] width 136 height 22
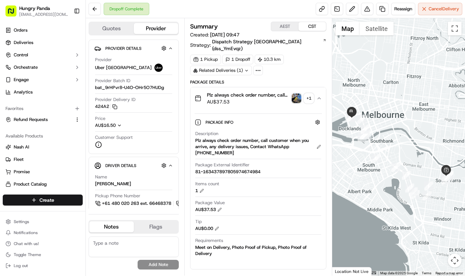
click at [297, 93] on img "button" at bounding box center [297, 98] width 10 height 10
click at [297, 91] on body "Hungry Panda [EMAIL_ADDRESS][DOMAIN_NAME] Toggle Sidebar Orders Deliveries Cont…" at bounding box center [232, 138] width 465 height 276
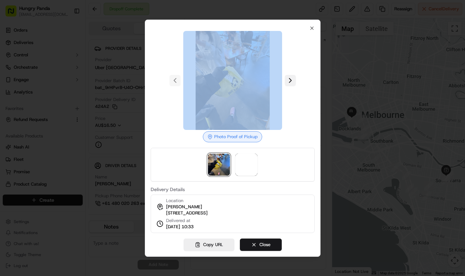
click at [292, 76] on button at bounding box center [290, 80] width 11 height 11
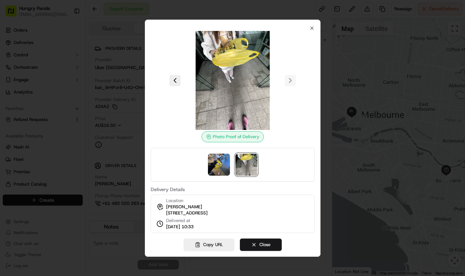
click at [335, 80] on div at bounding box center [232, 138] width 465 height 276
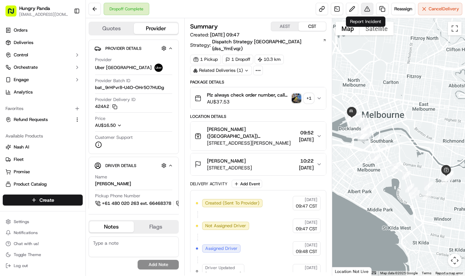
click at [366, 10] on button at bounding box center [367, 9] width 12 height 12
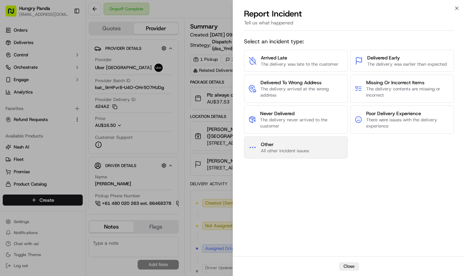
click at [309, 147] on button "Other All other incident issues" at bounding box center [296, 147] width 104 height 22
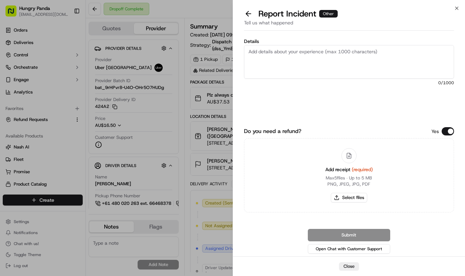
click at [329, 70] on textarea "Details" at bounding box center [349, 62] width 210 height 34
paste textarea "A customer reported that the food in their order was spilled. As shown in the p…"
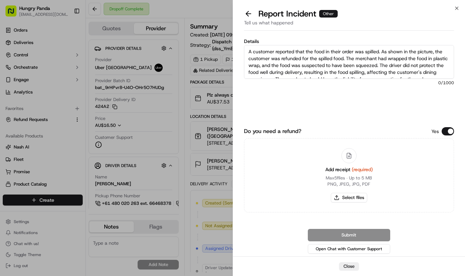
scroll to position [11, 0]
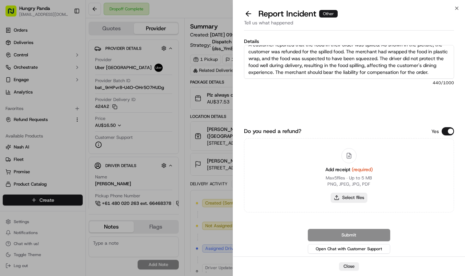
type textarea "A customer reported that the food in their order was spilled. As shown in the p…"
click at [356, 197] on button "Select files" at bounding box center [349, 198] width 36 height 10
type input "C:\fakepath\撒餐.jpg"
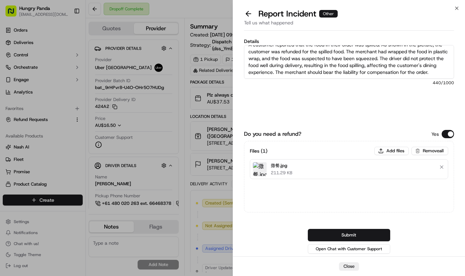
drag, startPoint x: 366, startPoint y: 232, endPoint x: 375, endPoint y: 232, distance: 8.6
click at [367, 232] on button "Submit" at bounding box center [349, 235] width 82 height 12
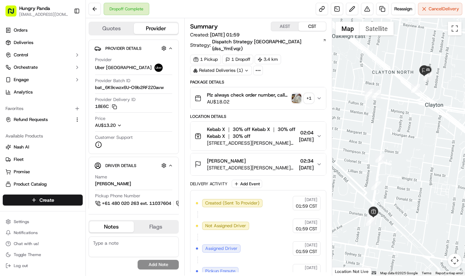
click at [317, 95] on icon "button" at bounding box center [319, 97] width 5 height 5
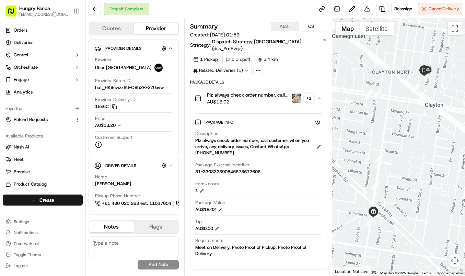
click at [299, 93] on img "button" at bounding box center [297, 98] width 10 height 10
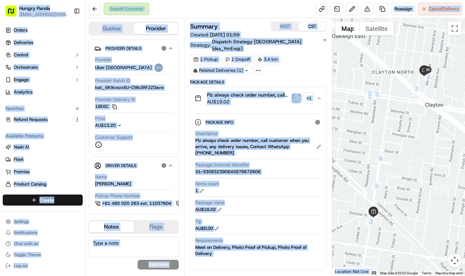
click at [299, 90] on body "Hungry Panda [EMAIL_ADDRESS][DOMAIN_NAME] Toggle Sidebar Orders Deliveries Cont…" at bounding box center [232, 138] width 465 height 276
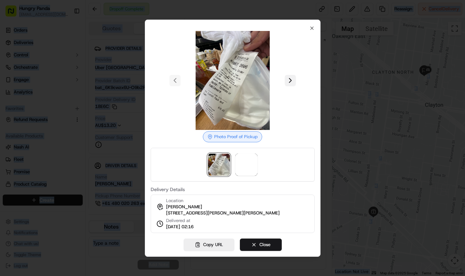
click at [289, 76] on button at bounding box center [290, 80] width 11 height 11
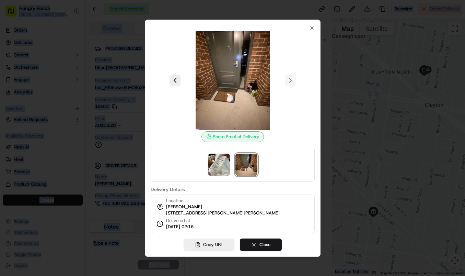
drag, startPoint x: 358, startPoint y: 109, endPoint x: 344, endPoint y: 69, distance: 41.8
click at [358, 108] on div at bounding box center [232, 138] width 465 height 276
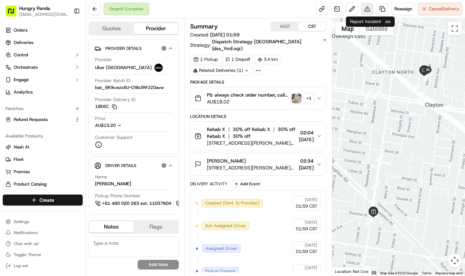
click at [366, 6] on button at bounding box center [367, 9] width 12 height 12
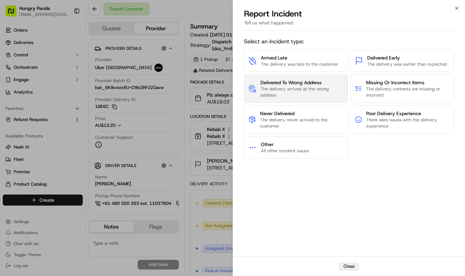
click at [308, 90] on span "The delivery arrived at the wrong address" at bounding box center [302, 92] width 83 height 12
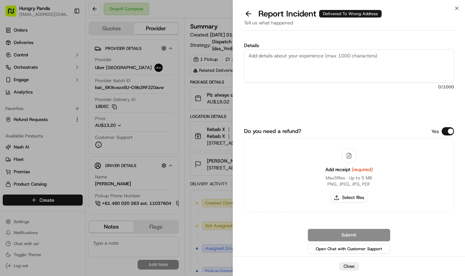
click at [342, 60] on textarea "Details" at bounding box center [349, 66] width 210 height 34
paste textarea "The customer reported that he did not receive the meal. The photos taken by the…"
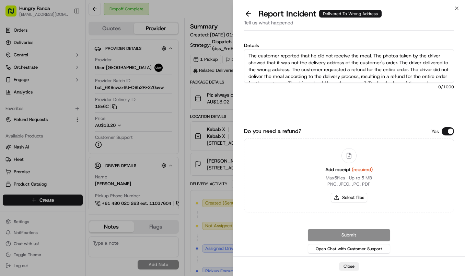
scroll to position [11, 0]
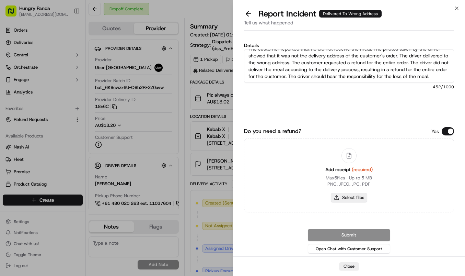
type textarea "The customer reported that he did not receive the meal. The photos taken by the…"
click at [353, 199] on button "Select files" at bounding box center [349, 198] width 36 height 10
type input "C:\fakepath\12.jpg"
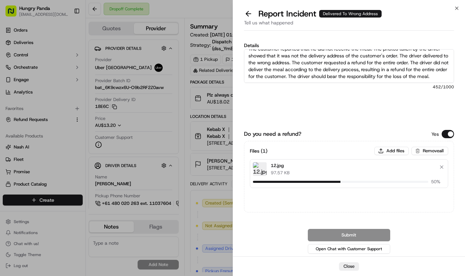
click at [365, 127] on div "Details The customer reported that he did not receive the meal. The photos take…" at bounding box center [349, 147] width 210 height 216
click at [380, 235] on button "Submit" at bounding box center [349, 235] width 82 height 12
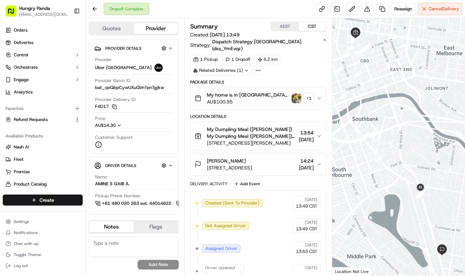
click at [321, 87] on button "My home is in [GEOGRAPHIC_DATA] Plz always check order number, call customer wh…" at bounding box center [259, 98] width 136 height 22
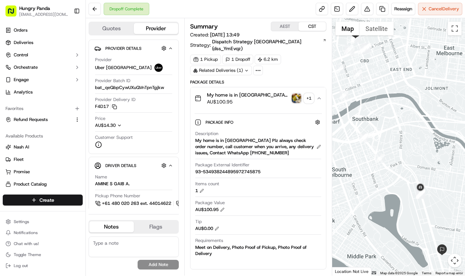
click at [293, 93] on img "button" at bounding box center [297, 98] width 10 height 10
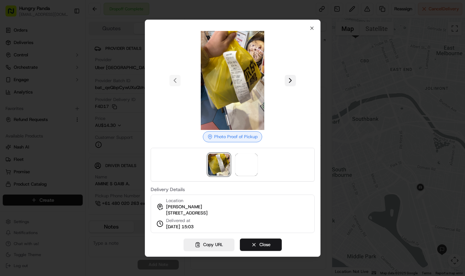
click at [294, 79] on button at bounding box center [290, 80] width 11 height 11
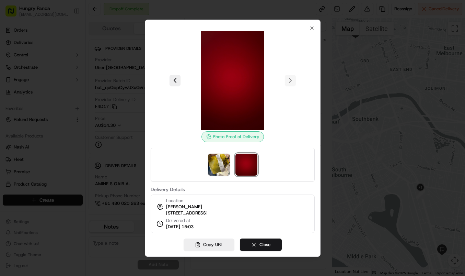
click at [333, 73] on div at bounding box center [232, 138] width 465 height 276
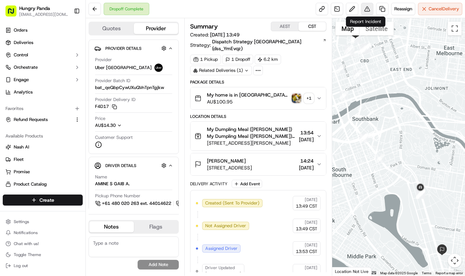
click at [366, 8] on button at bounding box center [367, 9] width 12 height 12
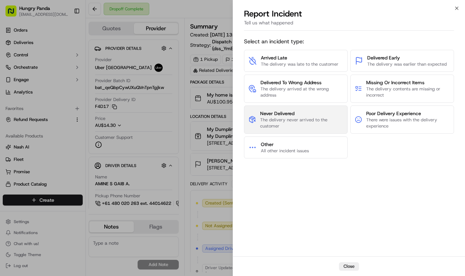
click at [301, 114] on span "Never Delivered" at bounding box center [301, 113] width 83 height 7
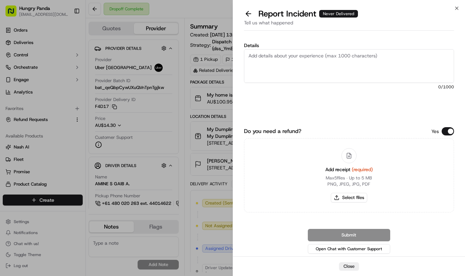
click at [328, 68] on textarea "Details" at bounding box center [349, 66] width 210 height 34
paste textarea "The customer reported that they did not receive the meal, but the order was sho…"
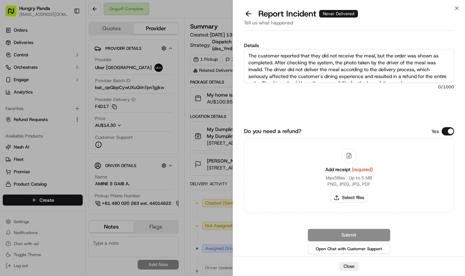
scroll to position [4, 0]
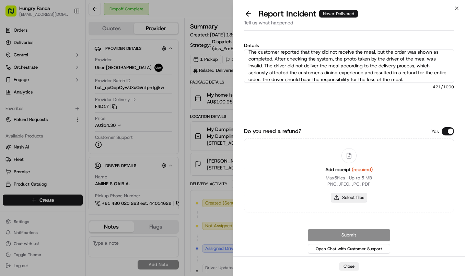
type textarea "The customer reported that they did not receive the meal, but the order was sho…"
click at [359, 196] on button "Select files" at bounding box center [349, 198] width 36 height 10
type input "C:\fakepath\13.jpg"
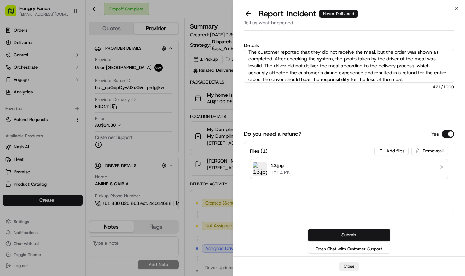
click at [347, 234] on button "Submit" at bounding box center [349, 235] width 82 height 12
